Goal: Task Accomplishment & Management: Complete application form

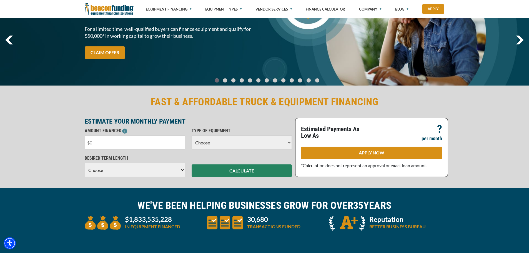
scroll to position [56, 0]
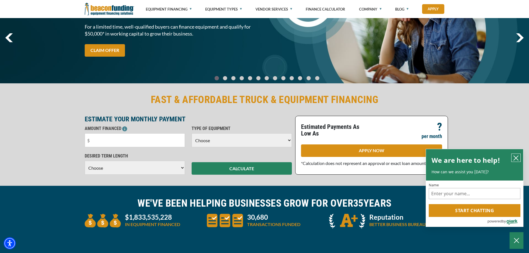
click at [515, 155] on icon "close chatbox" at bounding box center [516, 158] width 6 height 6
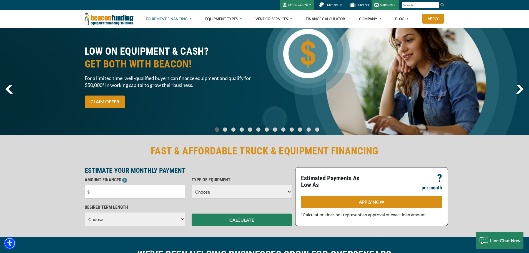
scroll to position [0, 0]
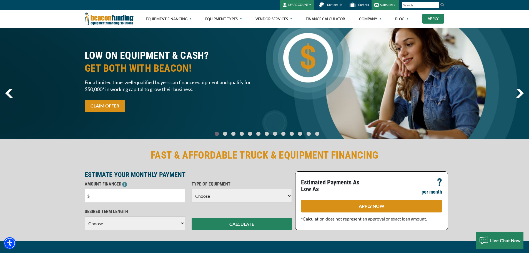
click at [426, 20] on link "Apply" at bounding box center [433, 19] width 22 height 10
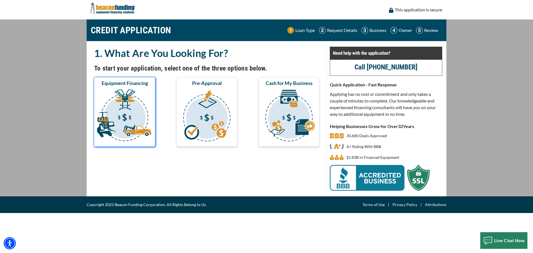
click at [134, 125] on img "submit" at bounding box center [124, 117] width 59 height 56
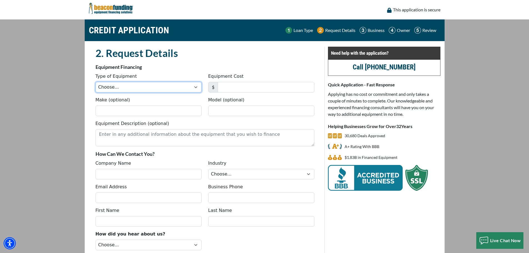
click at [135, 92] on select "Choose... Backhoe Boom/Bucket Truck Chipper Commercial Mower Crane DTG/DTF Prin…" at bounding box center [149, 87] width 106 height 11
select select "5"
click at [96, 82] on select "Choose... Backhoe Boom/Bucket Truck Chipper Commercial Mower Crane DTG/DTF Prin…" at bounding box center [149, 87] width 106 height 11
click at [231, 86] on input "Equipment Cost" at bounding box center [266, 87] width 97 height 11
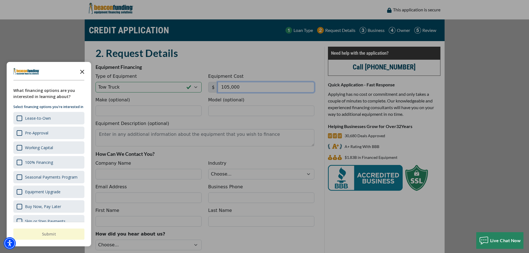
type input "105,000"
click at [82, 72] on polygon "Close the survey" at bounding box center [82, 72] width 4 height 4
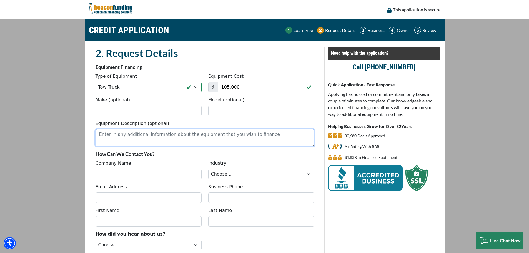
click at [120, 137] on textarea "Equipment Description (optional)" at bounding box center [205, 137] width 219 height 17
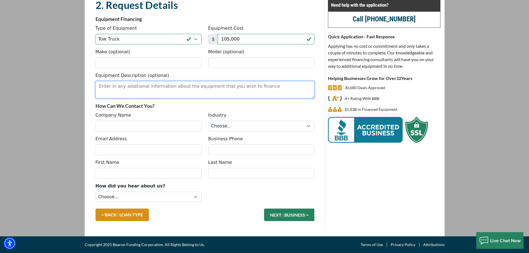
scroll to position [20, 0]
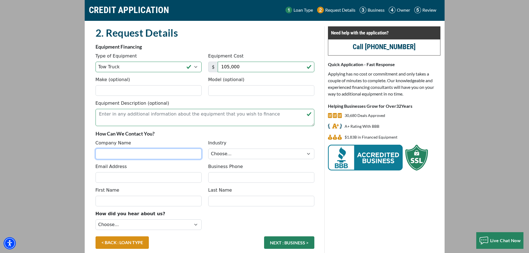
click at [146, 154] on input "Company Name" at bounding box center [149, 154] width 106 height 11
type input "Coastal Collection & Recovery LLC"
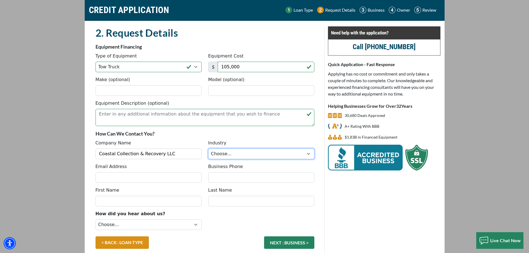
click at [235, 154] on select "Choose... Towing Landscape/Hardscape Decorated Apparel Septic Light Constructio…" at bounding box center [261, 154] width 106 height 11
select select "1"
click at [208, 149] on select "Choose... Towing Landscape/Hardscape Decorated Apparel Septic Light Constructio…" at bounding box center [261, 154] width 106 height 11
click at [164, 175] on input "Email Address" at bounding box center [149, 177] width 106 height 11
type input "nicholas@coastalcollectionandrecovery.com"
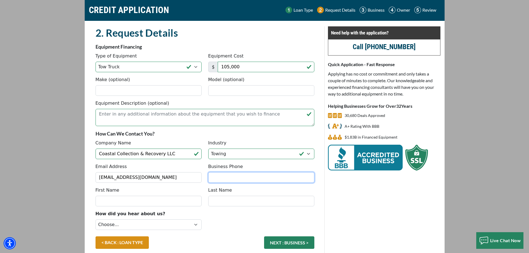
type input "9123002399"
type input "Nicholas Vojacek"
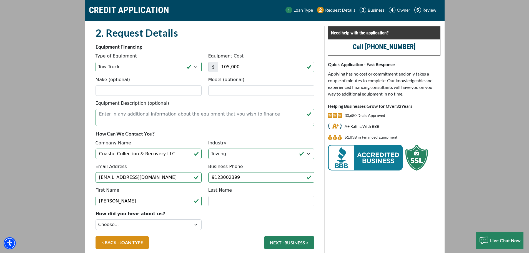
type input "[PHONE_NUMBER]"
drag, startPoint x: 188, startPoint y: 177, endPoint x: 120, endPoint y: 181, distance: 67.9
click at [120, 181] on input "nicholas@coastalcollectionandrecovery.com" at bounding box center [149, 177] width 106 height 11
type input "[PERSON_NAME][EMAIL_ADDRESS][DOMAIN_NAME]"
click at [156, 205] on input "Nicholas Vojacek" at bounding box center [149, 201] width 106 height 11
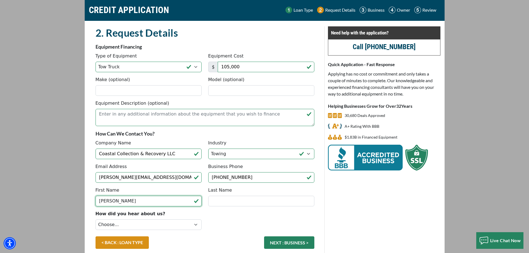
scroll to position [48, 0]
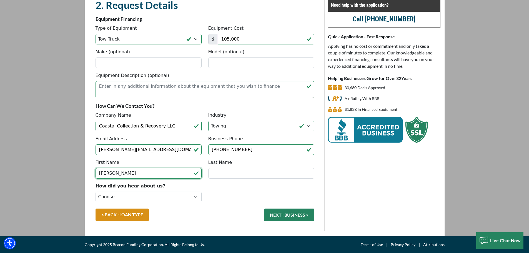
drag, startPoint x: 131, startPoint y: 173, endPoint x: 94, endPoint y: 178, distance: 37.3
click at [94, 178] on div "First Name Nicholas Vojacek" at bounding box center [148, 168] width 113 height 19
type input "[PERSON_NAME]"
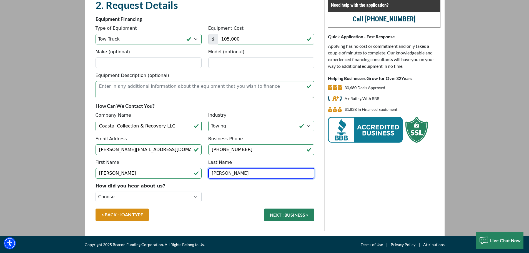
type input "[PERSON_NAME]"
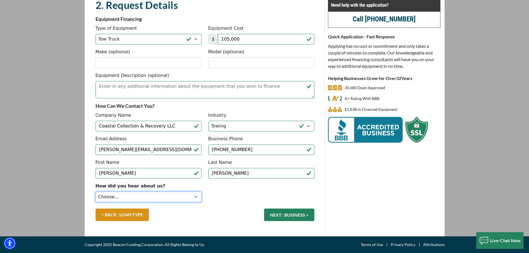
click at [104, 193] on select "Choose... Internet Search Vendor Referral Word of Mouth Client Referral Email E…" at bounding box center [149, 197] width 106 height 11
select select "14"
click at [96, 192] on select "Choose... Internet Search Vendor Referral Word of Mouth Client Referral Email E…" at bounding box center [149, 197] width 106 height 11
click at [293, 213] on button "NEXT : BUSINESS >" at bounding box center [289, 215] width 50 height 13
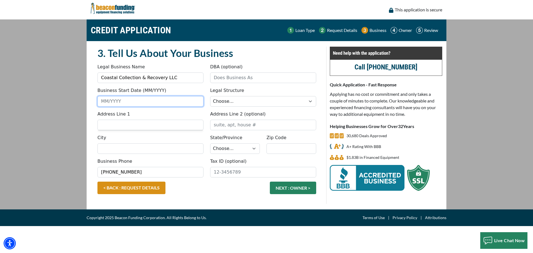
click at [148, 105] on input "Business Start Date (MM/YYYY)" at bounding box center [151, 101] width 106 height 11
type input "08/2007"
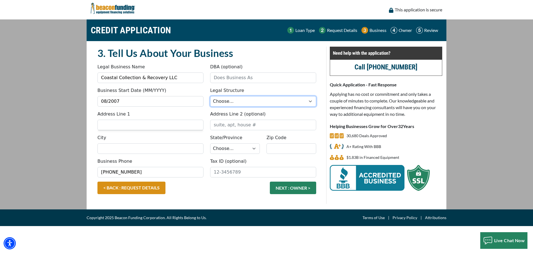
click at [239, 101] on select "Choose... Corporation LLC LLP Municipality Non-Profit Partnership Proprietorship" at bounding box center [263, 101] width 106 height 11
select select "2"
click at [210, 96] on select "Choose... Corporation LLC LLP Municipality Non-Profit Partnership Proprietorship" at bounding box center [263, 101] width 106 height 11
click at [155, 122] on input "Address Line 1" at bounding box center [151, 125] width 106 height 11
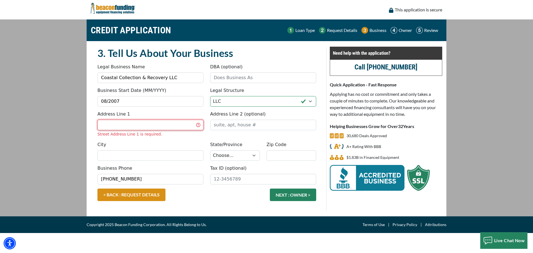
click at [128, 121] on input "Address Line 1" at bounding box center [151, 125] width 106 height 11
type input "[STREET_ADDRESS]"
type input "WAYCROS"
select select "12"
type input "31503"
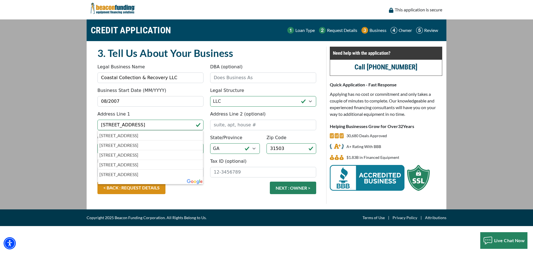
click at [279, 160] on div "Tax ID (optional)" at bounding box center [263, 167] width 113 height 19
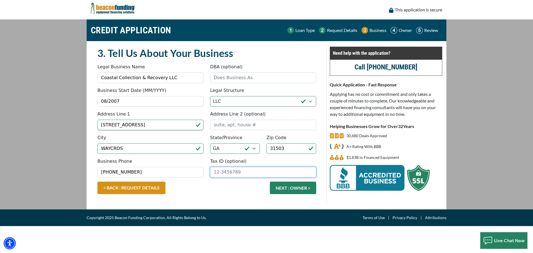
click at [249, 175] on input "Tax ID (optional)" at bounding box center [263, 172] width 106 height 11
click at [215, 173] on input "Tax ID (optional)" at bounding box center [263, 172] width 106 height 11
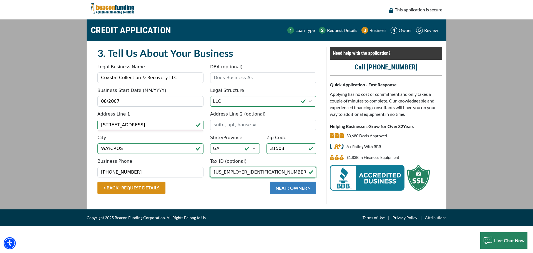
type input "[US_EMPLOYER_IDENTIFICATION_NUMBER]"
click at [274, 185] on button "NEXT : OWNER >" at bounding box center [293, 188] width 46 height 13
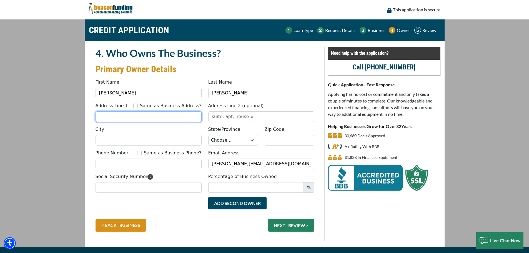
click at [127, 116] on input "Address Line 1" at bounding box center [149, 116] width 106 height 11
type input "[STREET_ADDRESS]"
type input "WAYCROS"
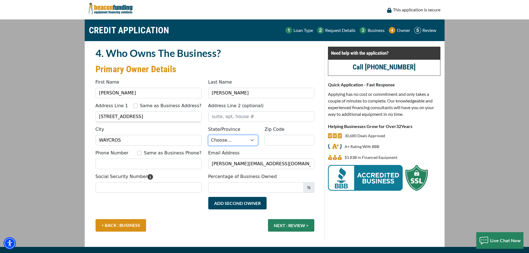
select select "12"
type input "31503"
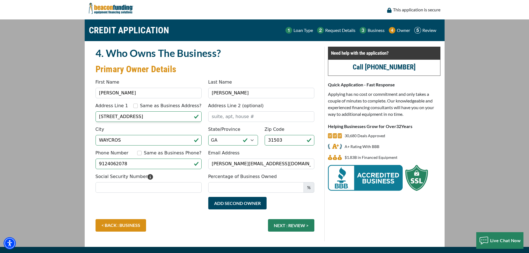
type input "(912) 406-2078"
drag, startPoint x: 153, startPoint y: 166, endPoint x: 84, endPoint y: 165, distance: 69.2
click at [84, 165] on div "CREDIT APPLICATION Loan Type Request Details Business Owner Review" at bounding box center [264, 133] width 367 height 228
click at [142, 153] on input "Same as Business Phone?" at bounding box center [139, 153] width 4 height 4
checkbox input "true"
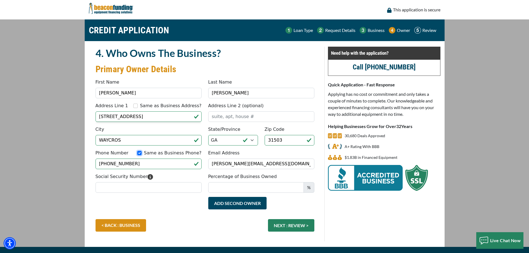
type input "[PHONE_NUMBER]"
click at [240, 188] on input "Percentage of Business Owned" at bounding box center [256, 187] width 96 height 11
type input "100"
click at [188, 176] on div "Social Security Number" at bounding box center [148, 182] width 113 height 19
click at [173, 190] on input "Social Security Number" at bounding box center [149, 187] width 106 height 11
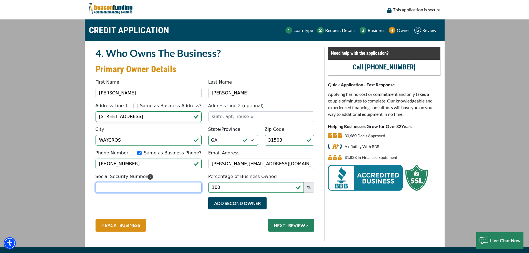
click at [164, 187] on input "Social Security Number" at bounding box center [149, 187] width 106 height 11
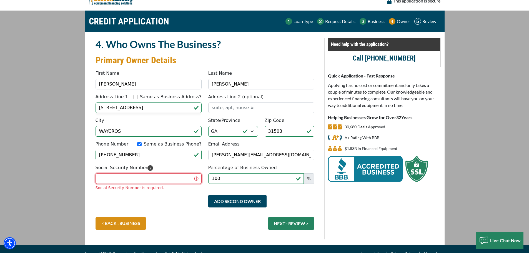
scroll to position [18, 0]
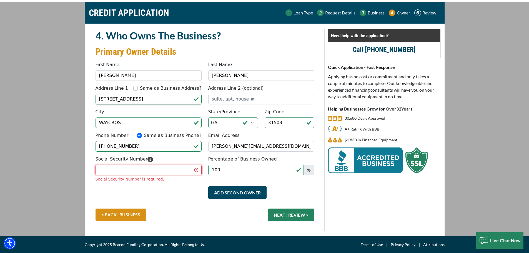
click at [135, 169] on input "Social Security Number" at bounding box center [149, 170] width 106 height 11
click at [121, 173] on input "Social Security Number" at bounding box center [149, 170] width 106 height 11
click at [113, 170] on input "Social Security Number" at bounding box center [149, 170] width 106 height 11
click at [169, 168] on input "Social Security Number" at bounding box center [149, 170] width 106 height 11
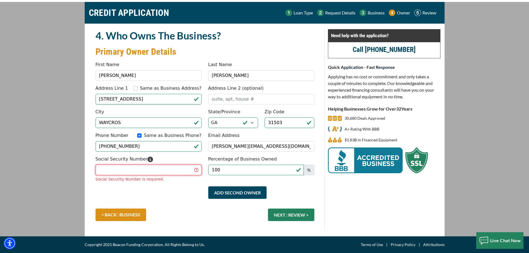
click at [169, 168] on input "Social Security Number" at bounding box center [149, 170] width 106 height 11
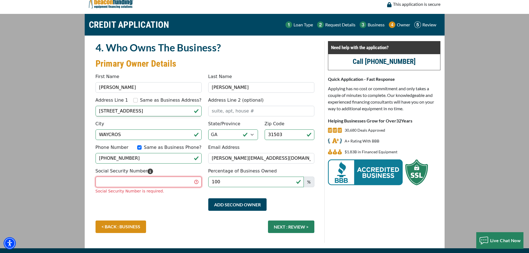
scroll to position [0, 0]
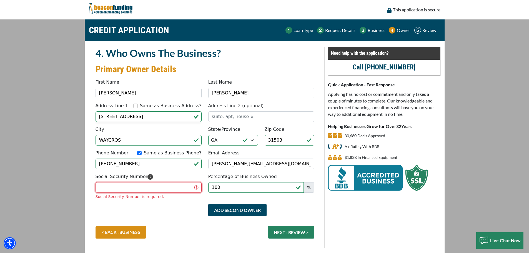
click at [142, 188] on input "Social Security Number" at bounding box center [149, 187] width 106 height 11
type input "258-25-1965"
click at [293, 232] on div "< BACK : BUSINESS NEXT : REVIEW >" at bounding box center [205, 235] width 226 height 18
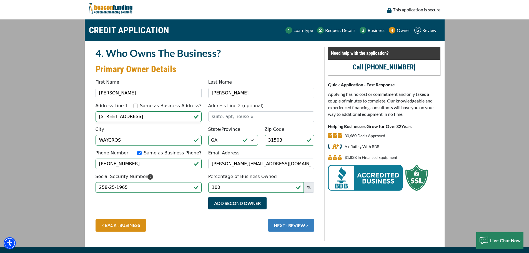
click at [293, 227] on button "NEXT : REVIEW >" at bounding box center [291, 225] width 46 height 13
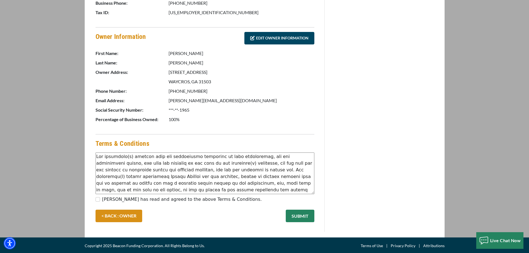
scroll to position [246, 0]
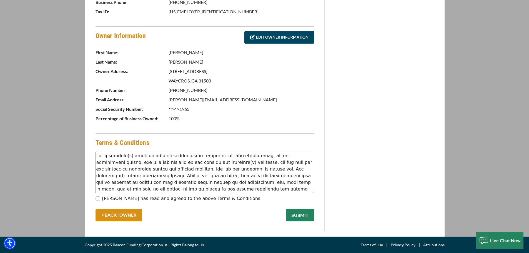
click at [143, 198] on label "[PERSON_NAME] has read and agreed to the above Terms & Conditions." at bounding box center [182, 198] width 160 height 7
click at [100, 198] on input "[PERSON_NAME] has read and agreed to the above Terms & Conditions." at bounding box center [98, 198] width 4 height 4
checkbox input "true"
click at [298, 217] on button "SUBMIT" at bounding box center [300, 215] width 29 height 13
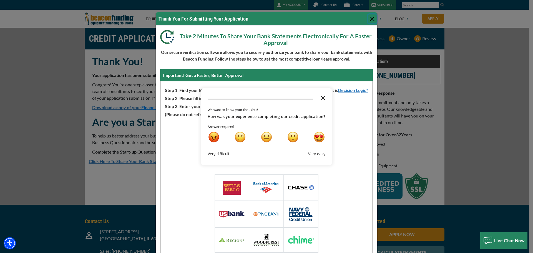
click at [318, 96] on icon "Close the survey" at bounding box center [323, 97] width 11 height 11
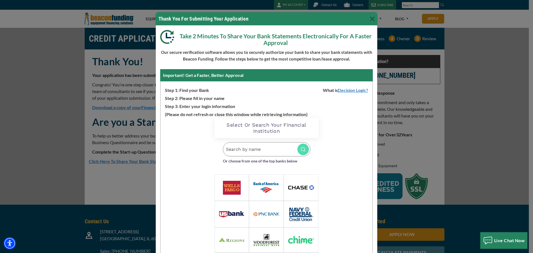
click at [252, 148] on input "Search by name" at bounding box center [267, 149] width 88 height 14
type input "prime south"
click at [270, 163] on div "Prime South (Business) primesouth.com" at bounding box center [278, 164] width 66 height 12
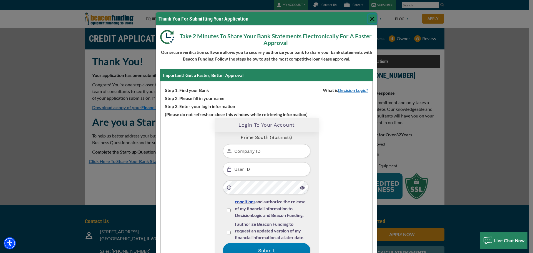
click at [370, 19] on button "Close" at bounding box center [372, 18] width 9 height 9
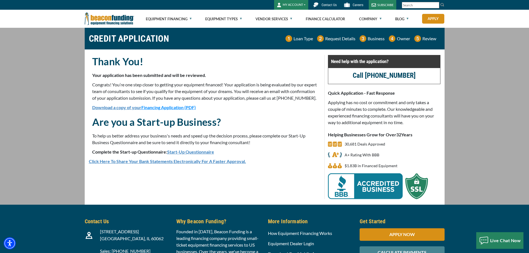
click at [153, 193] on div "Thank You! Your application has been submitted and will be reviewed. Congrats! …" at bounding box center [205, 127] width 239 height 144
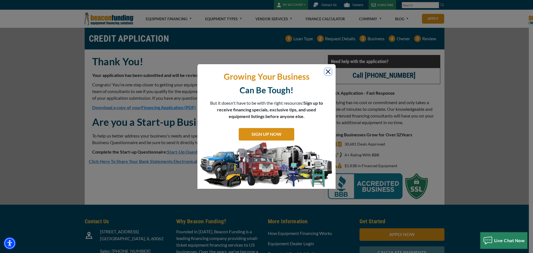
click at [330, 73] on button "Close" at bounding box center [328, 71] width 7 height 7
